Goal: Task Accomplishment & Management: Use online tool/utility

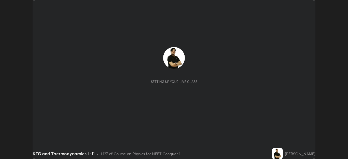
scroll to position [159, 348]
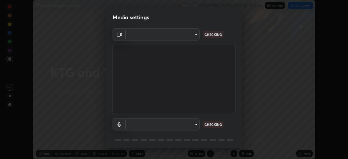
type input "ef407f58ae65e10c1af5a040b6eccf178273e27ca296938399710cc3d85b5032"
click at [195, 126] on body "Erase all KTG and Thermodynamics L-11 Recording WAS SCHEDULED TO START AT 11:30…" at bounding box center [174, 79] width 348 height 159
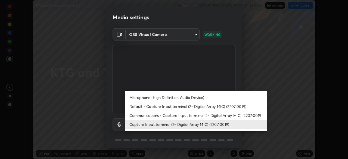
click at [214, 116] on li "Communications - Capture Input terminal (2- Digital Array MIC) (2207:0019)" at bounding box center [196, 115] width 142 height 9
type input "communications"
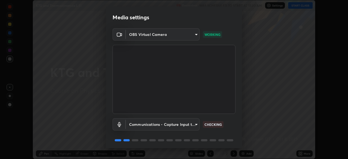
scroll to position [19, 0]
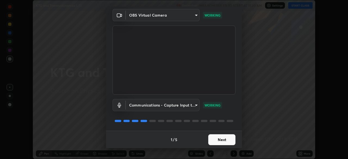
click at [226, 140] on button "Next" at bounding box center [221, 139] width 27 height 11
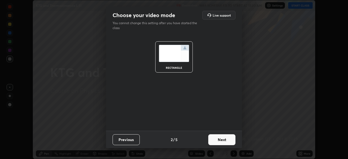
click at [228, 139] on button "Next" at bounding box center [221, 139] width 27 height 11
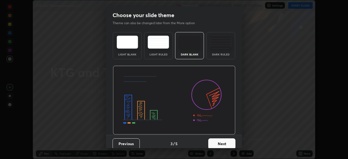
click at [231, 139] on button "Next" at bounding box center [221, 143] width 27 height 11
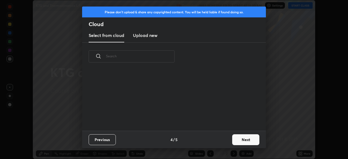
click at [235, 143] on button "Next" at bounding box center [245, 139] width 27 height 11
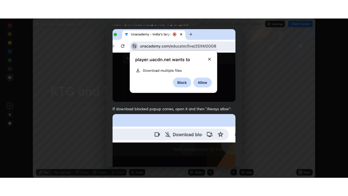
scroll to position [130, 0]
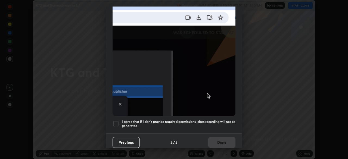
click at [118, 120] on div at bounding box center [115, 123] width 7 height 7
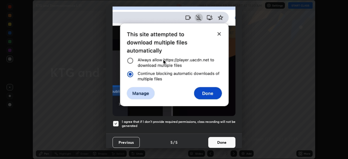
click at [219, 141] on button "Done" at bounding box center [221, 142] width 27 height 11
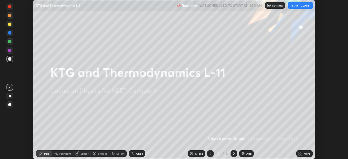
click at [301, 8] on button "START CLASS" at bounding box center [300, 5] width 24 height 7
click at [301, 155] on icon at bounding box center [301, 154] width 1 height 1
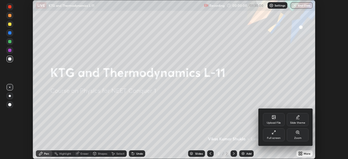
click at [276, 132] on icon at bounding box center [273, 132] width 4 height 4
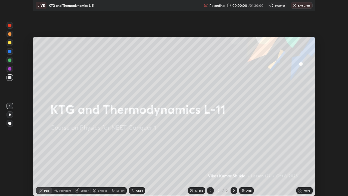
scroll to position [196, 348]
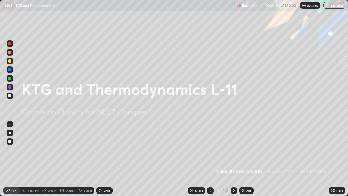
click at [245, 159] on div "Add" at bounding box center [246, 190] width 14 height 7
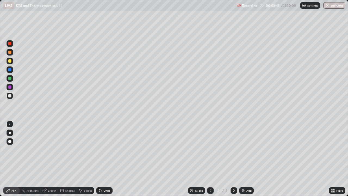
click at [105, 159] on div "Undo" at bounding box center [107, 190] width 7 height 3
click at [0, 159] on div "Pen Highlight Eraser Shapes Select Undo Slides 3 / 3 Add More" at bounding box center [174, 190] width 348 height 11
click at [2, 159] on div "Pen Highlight Eraser Shapes Select Undo Slides 3 / 3 Add More" at bounding box center [174, 190] width 348 height 11
click at [25, 159] on icon at bounding box center [23, 190] width 4 height 4
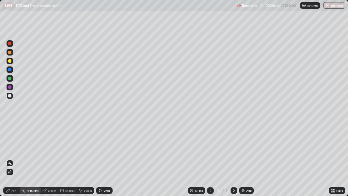
click at [4, 159] on div "Pen" at bounding box center [11, 190] width 16 height 7
click at [12, 159] on div "Pen" at bounding box center [13, 190] width 5 height 3
click at [10, 61] on div at bounding box center [9, 60] width 3 height 3
click at [246, 159] on div "Add" at bounding box center [248, 190] width 5 height 3
click at [12, 96] on div at bounding box center [10, 95] width 7 height 7
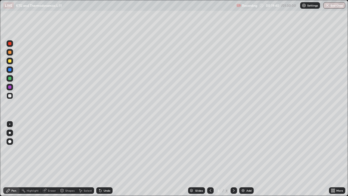
click at [105, 159] on div "Undo" at bounding box center [107, 190] width 7 height 3
click at [104, 159] on div "Undo" at bounding box center [107, 190] width 7 height 3
click at [250, 159] on div "Add" at bounding box center [248, 190] width 5 height 3
click at [9, 63] on div at bounding box center [10, 61] width 7 height 7
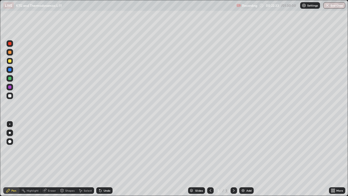
click at [12, 52] on div at bounding box center [10, 52] width 7 height 7
click at [9, 79] on div at bounding box center [9, 78] width 3 height 3
click at [9, 86] on div at bounding box center [9, 86] width 3 height 3
click at [106, 159] on div "Undo" at bounding box center [104, 190] width 16 height 7
click at [102, 159] on div "Undo" at bounding box center [104, 190] width 16 height 7
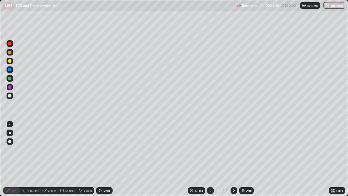
click at [15, 159] on div "Erase all" at bounding box center [9, 98] width 13 height 174
click at [13, 98] on div at bounding box center [10, 95] width 7 height 9
click at [248, 159] on div "Add" at bounding box center [248, 190] width 5 height 3
click at [9, 79] on div at bounding box center [9, 78] width 3 height 3
click at [11, 61] on div at bounding box center [9, 60] width 3 height 3
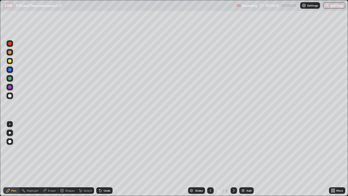
click at [12, 98] on div at bounding box center [10, 95] width 7 height 7
click at [89, 159] on div "Select" at bounding box center [88, 190] width 8 height 3
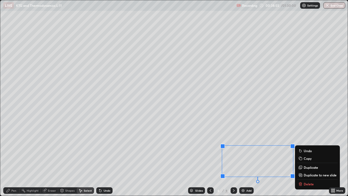
click at [315, 159] on p "Duplicate to new slide" at bounding box center [320, 175] width 33 height 4
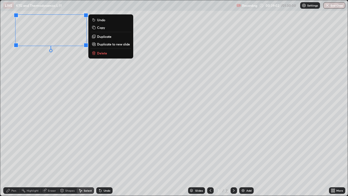
click at [61, 93] on div "0 ° Undo Copy Duplicate Duplicate to new slide Delete" at bounding box center [173, 97] width 347 height 195
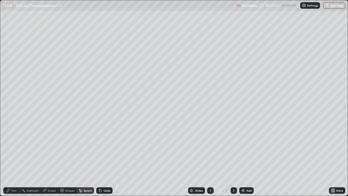
click at [15, 159] on div "Pen" at bounding box center [13, 190] width 5 height 3
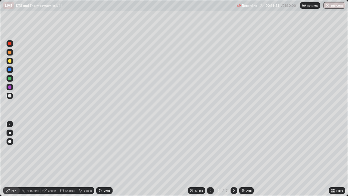
click at [207, 159] on div at bounding box center [210, 190] width 7 height 7
click at [233, 159] on icon at bounding box center [234, 190] width 2 height 3
click at [11, 63] on div at bounding box center [10, 61] width 7 height 7
click at [52, 159] on div "Eraser" at bounding box center [52, 190] width 8 height 3
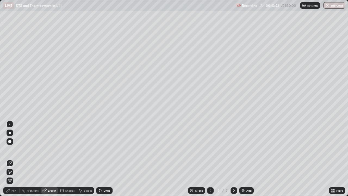
click at [16, 159] on div "Pen" at bounding box center [13, 190] width 5 height 3
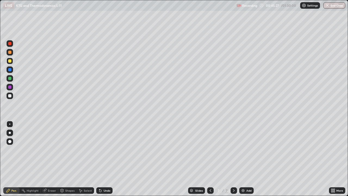
click at [249, 159] on div "Add" at bounding box center [248, 190] width 5 height 3
click at [9, 54] on div at bounding box center [9, 52] width 3 height 3
click at [87, 159] on div "Select" at bounding box center [88, 190] width 8 height 3
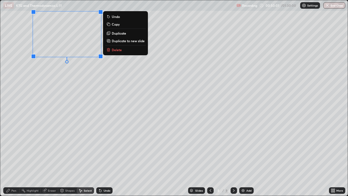
click at [82, 142] on div "0 ° Undo Copy Duplicate Duplicate to new slide Delete" at bounding box center [173, 97] width 347 height 195
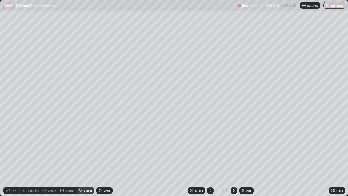
click at [12, 159] on div "Pen" at bounding box center [13, 190] width 5 height 3
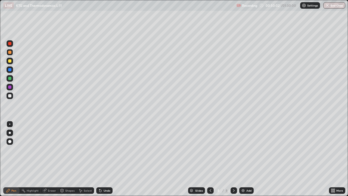
click at [10, 96] on div at bounding box center [9, 95] width 3 height 3
click at [10, 87] on div at bounding box center [9, 86] width 3 height 3
click at [10, 79] on div at bounding box center [9, 78] width 3 height 3
click at [11, 62] on div at bounding box center [9, 60] width 3 height 3
click at [248, 159] on div "Add" at bounding box center [248, 190] width 5 height 3
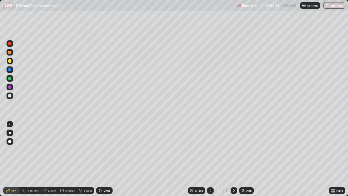
click at [12, 98] on div at bounding box center [10, 95] width 7 height 7
click at [105, 159] on div "Undo" at bounding box center [104, 190] width 16 height 7
click at [10, 61] on div at bounding box center [9, 60] width 3 height 3
click at [209, 159] on icon at bounding box center [210, 190] width 4 height 4
click at [233, 159] on icon at bounding box center [234, 190] width 4 height 4
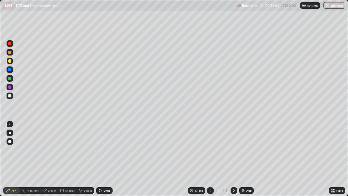
click at [247, 159] on div "Add" at bounding box center [246, 190] width 14 height 7
click at [11, 53] on div at bounding box center [9, 52] width 3 height 3
click at [11, 87] on div at bounding box center [9, 86] width 3 height 3
click at [11, 61] on div at bounding box center [9, 60] width 3 height 3
click at [212, 159] on div at bounding box center [210, 190] width 7 height 7
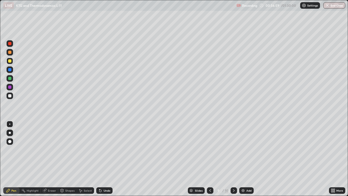
click at [212, 159] on div at bounding box center [210, 190] width 7 height 11
click at [235, 159] on div at bounding box center [233, 190] width 7 height 7
click at [233, 159] on icon at bounding box center [234, 190] width 4 height 4
click at [248, 159] on div "Add" at bounding box center [246, 190] width 14 height 7
click at [10, 52] on div at bounding box center [9, 52] width 3 height 3
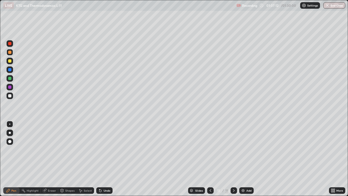
click at [71, 159] on div "Shapes" at bounding box center [69, 190] width 9 height 3
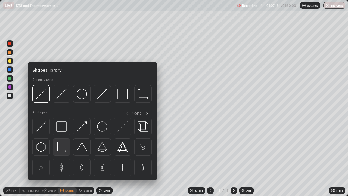
click at [60, 149] on img at bounding box center [61, 147] width 10 height 10
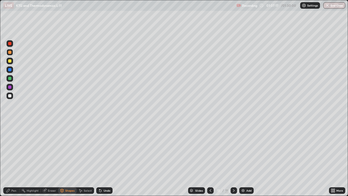
click at [12, 159] on div "Pen" at bounding box center [11, 190] width 16 height 7
click at [9, 97] on div at bounding box center [9, 95] width 3 height 3
click at [53, 159] on div "Eraser" at bounding box center [52, 190] width 8 height 3
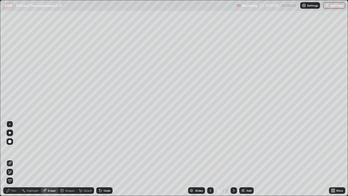
click at [69, 159] on div "Shapes" at bounding box center [69, 190] width 9 height 3
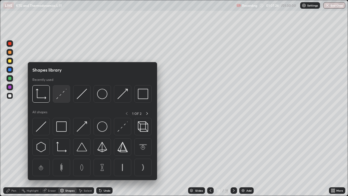
click at [58, 98] on img at bounding box center [61, 94] width 10 height 10
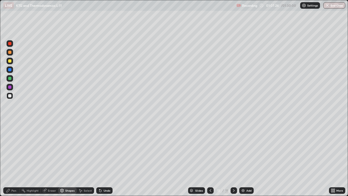
click at [9, 69] on div at bounding box center [9, 69] width 3 height 3
click at [13, 159] on div "Pen" at bounding box center [13, 190] width 5 height 3
click at [9, 85] on div at bounding box center [10, 87] width 7 height 7
click at [9, 97] on div at bounding box center [9, 95] width 3 height 3
click at [11, 44] on div at bounding box center [9, 43] width 3 height 3
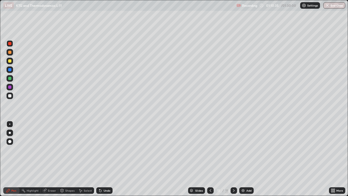
click at [85, 159] on div "Select" at bounding box center [88, 190] width 8 height 3
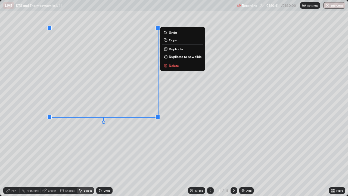
click at [174, 57] on p "Duplicate to new slide" at bounding box center [185, 56] width 33 height 4
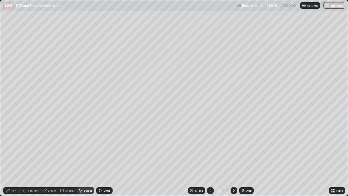
click at [53, 159] on div "Eraser" at bounding box center [52, 190] width 8 height 3
click at [85, 159] on div "Select" at bounding box center [88, 190] width 8 height 3
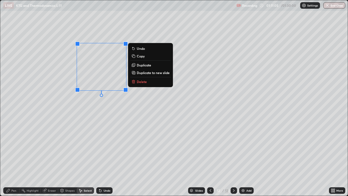
click at [92, 141] on div "0 ° Undo Copy Duplicate Duplicate to new slide Delete" at bounding box center [173, 97] width 347 height 195
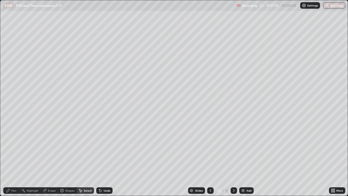
click at [52, 159] on div "Eraser" at bounding box center [52, 190] width 8 height 3
click at [13, 159] on div "Pen" at bounding box center [13, 190] width 5 height 3
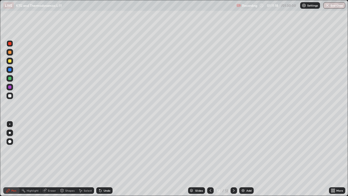
click at [50, 159] on div "Eraser" at bounding box center [52, 190] width 8 height 3
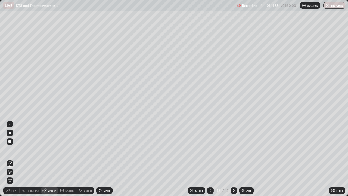
click at [51, 159] on div "Eraser" at bounding box center [52, 190] width 8 height 3
click at [12, 159] on div "Pen" at bounding box center [13, 190] width 5 height 3
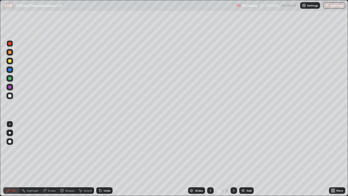
click at [13, 159] on div "Pen" at bounding box center [13, 190] width 5 height 3
click at [11, 95] on div at bounding box center [9, 95] width 3 height 3
click at [10, 70] on div at bounding box center [9, 69] width 3 height 3
click at [10, 79] on div at bounding box center [9, 78] width 3 height 3
click at [105, 159] on div "Undo" at bounding box center [107, 190] width 7 height 3
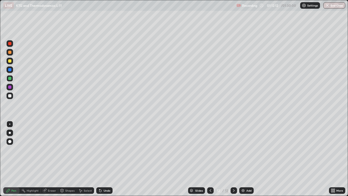
click at [106, 159] on div "Undo" at bounding box center [104, 190] width 16 height 7
click at [106, 159] on div "Undo" at bounding box center [107, 190] width 7 height 3
click at [107, 159] on div "Undo" at bounding box center [107, 190] width 7 height 3
click at [332, 7] on button "End Class" at bounding box center [334, 5] width 22 height 7
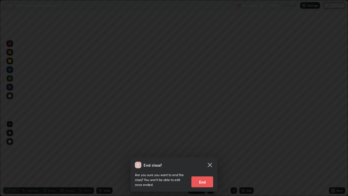
click at [212, 159] on button "End" at bounding box center [202, 181] width 22 height 11
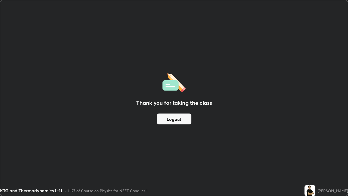
click at [174, 116] on button "Logout" at bounding box center [174, 118] width 35 height 11
